Goal: Task Accomplishment & Management: Use online tool/utility

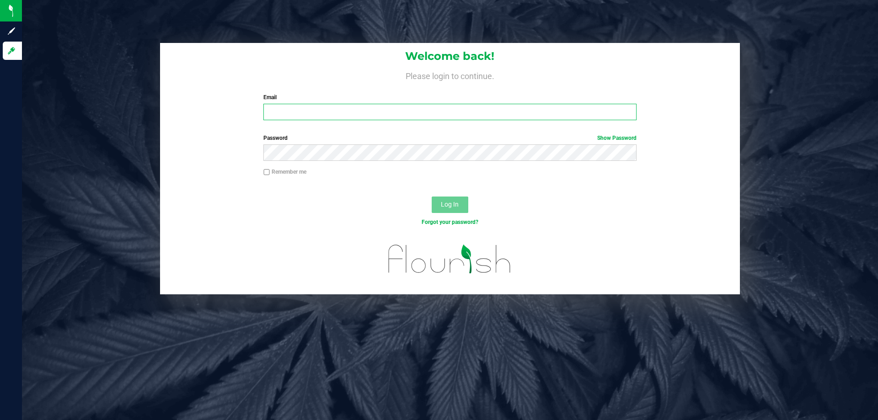
click at [342, 113] on input "Email" at bounding box center [450, 112] width 373 height 16
type input "[EMAIL_ADDRESS][DOMAIN_NAME]"
click at [432, 197] on button "Log In" at bounding box center [450, 205] width 37 height 16
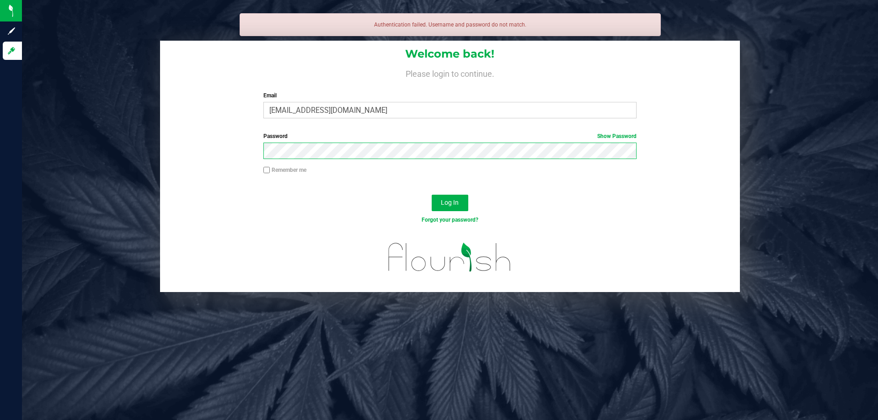
click at [432, 195] on button "Log In" at bounding box center [450, 203] width 37 height 16
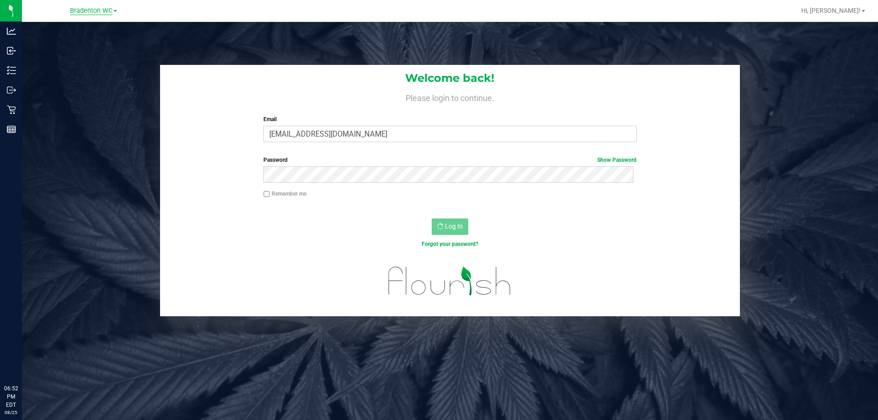
click at [86, 9] on span "Bradenton WC" at bounding box center [91, 11] width 43 height 8
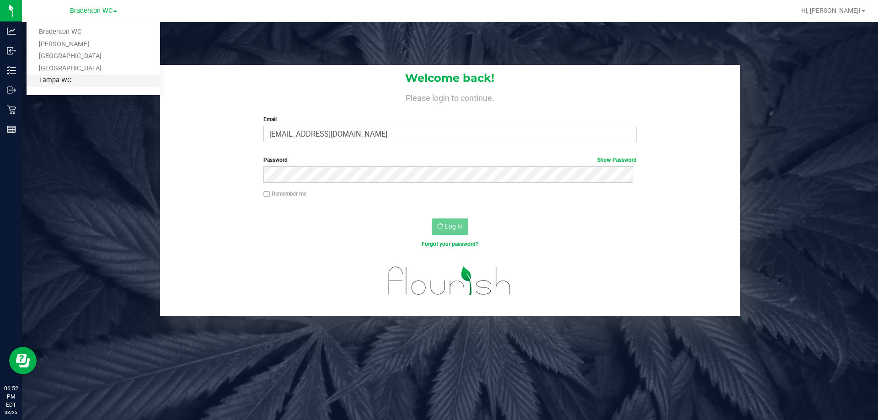
click at [87, 78] on link "Tampa WC" at bounding box center [94, 81] width 134 height 12
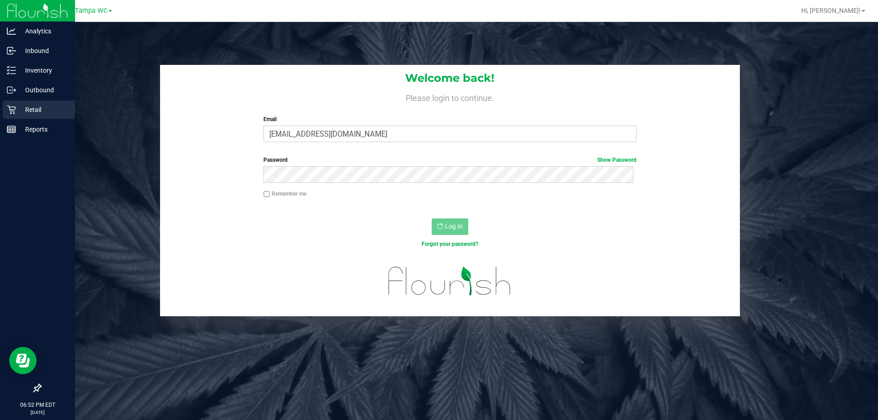
click at [18, 110] on p "Retail" at bounding box center [43, 109] width 55 height 11
click at [15, 71] on icon at bounding box center [11, 70] width 9 height 9
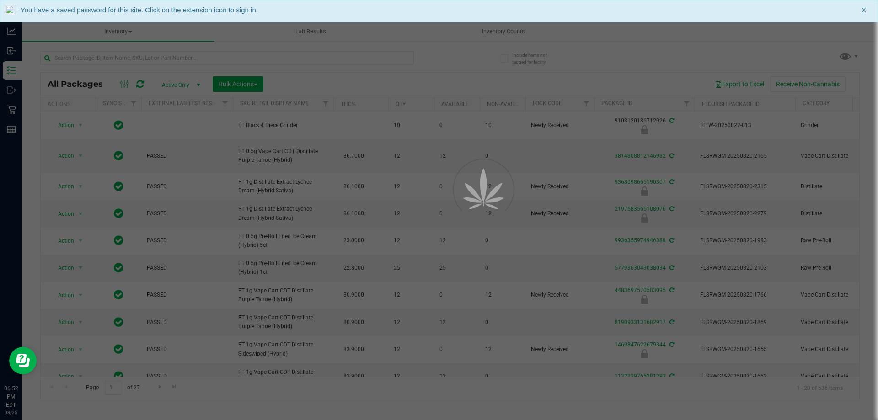
click at [866, 10] on div "You have a saved password for this site. Click on the extension icon to sign in…" at bounding box center [439, 11] width 878 height 22
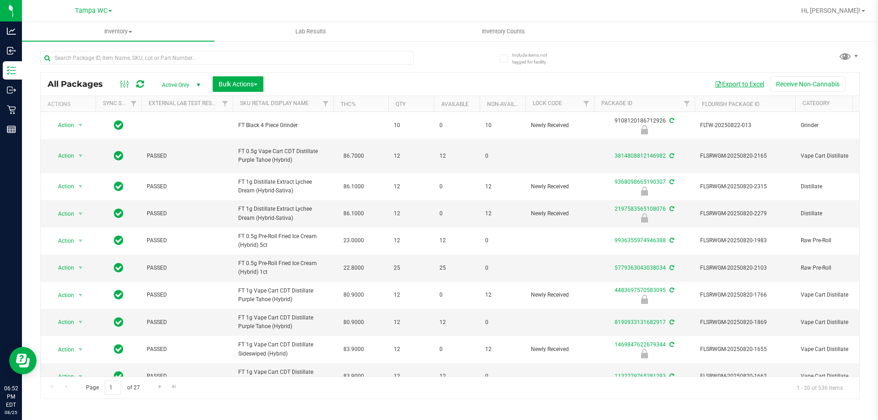
click at [735, 82] on button "Export to Excel" at bounding box center [739, 84] width 61 height 16
